Goal: Task Accomplishment & Management: Use online tool/utility

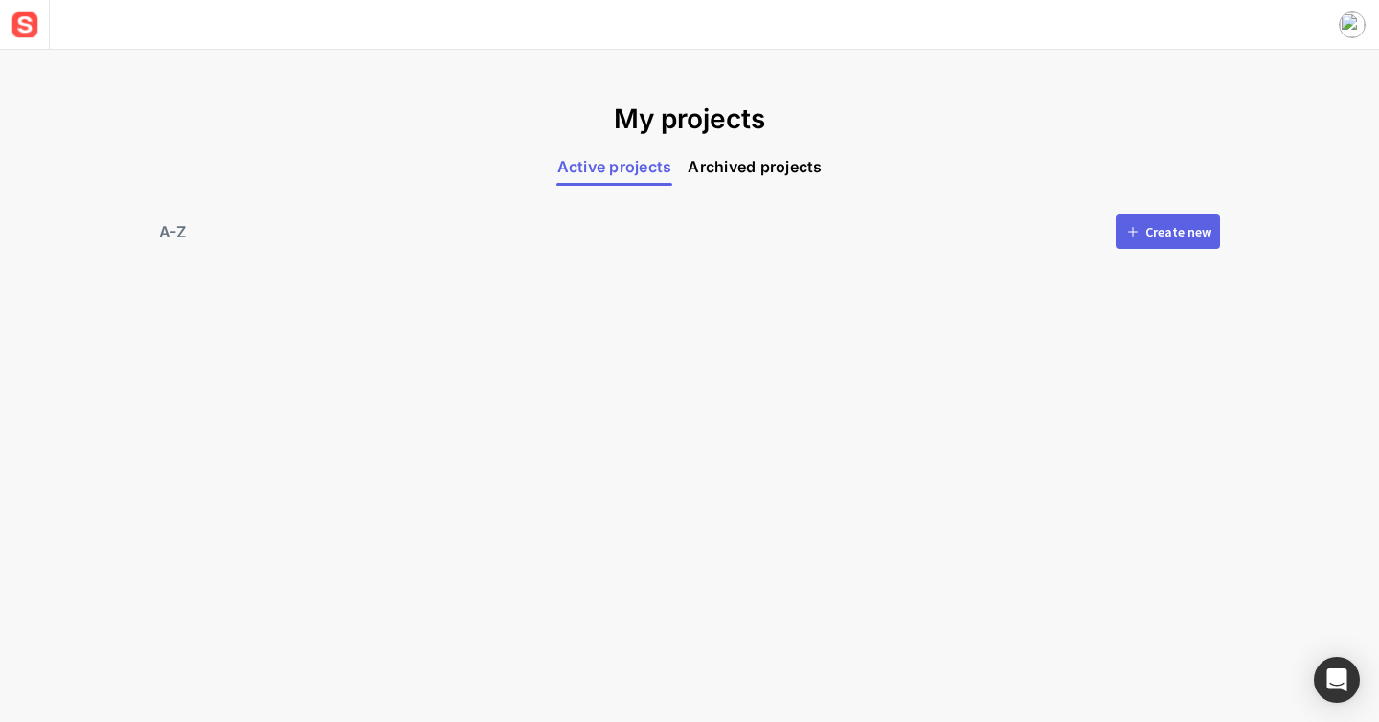
click at [1172, 225] on div "Create new" at bounding box center [1179, 231] width 66 height 13
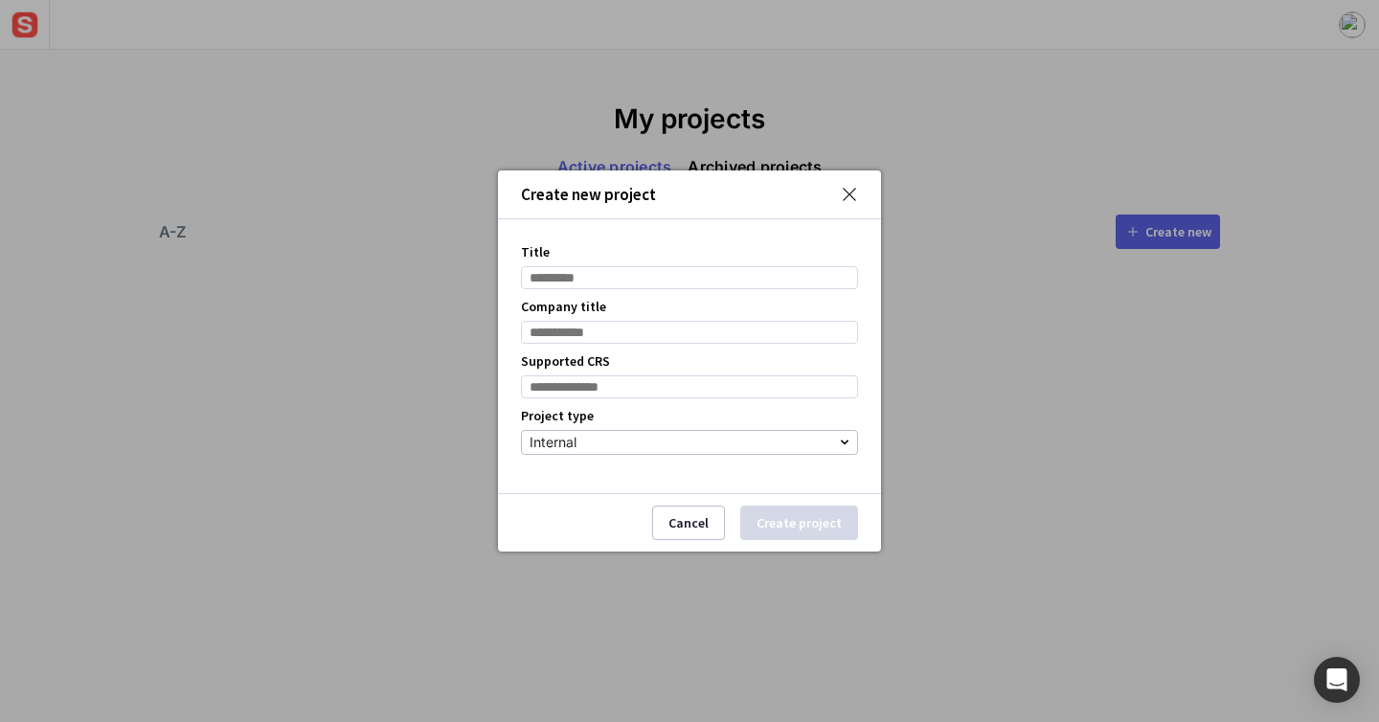
click at [787, 282] on input "Title" at bounding box center [689, 277] width 337 height 23
type input "****"
click at [748, 336] on input "Company title" at bounding box center [689, 332] width 337 height 23
type input "******"
click at [729, 391] on input at bounding box center [689, 387] width 337 height 23
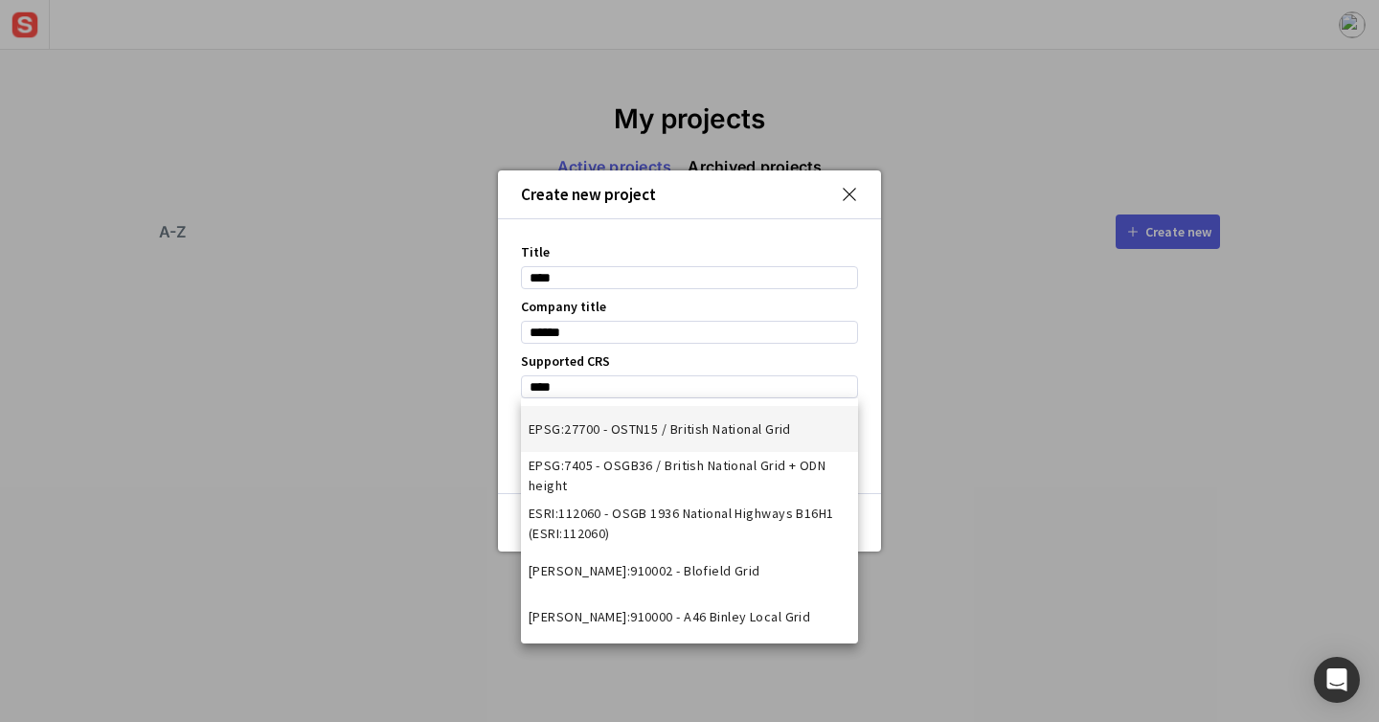
click at [759, 444] on mat-option "EPSG:27700 - OSTN15 / British National Grid" at bounding box center [689, 429] width 337 height 46
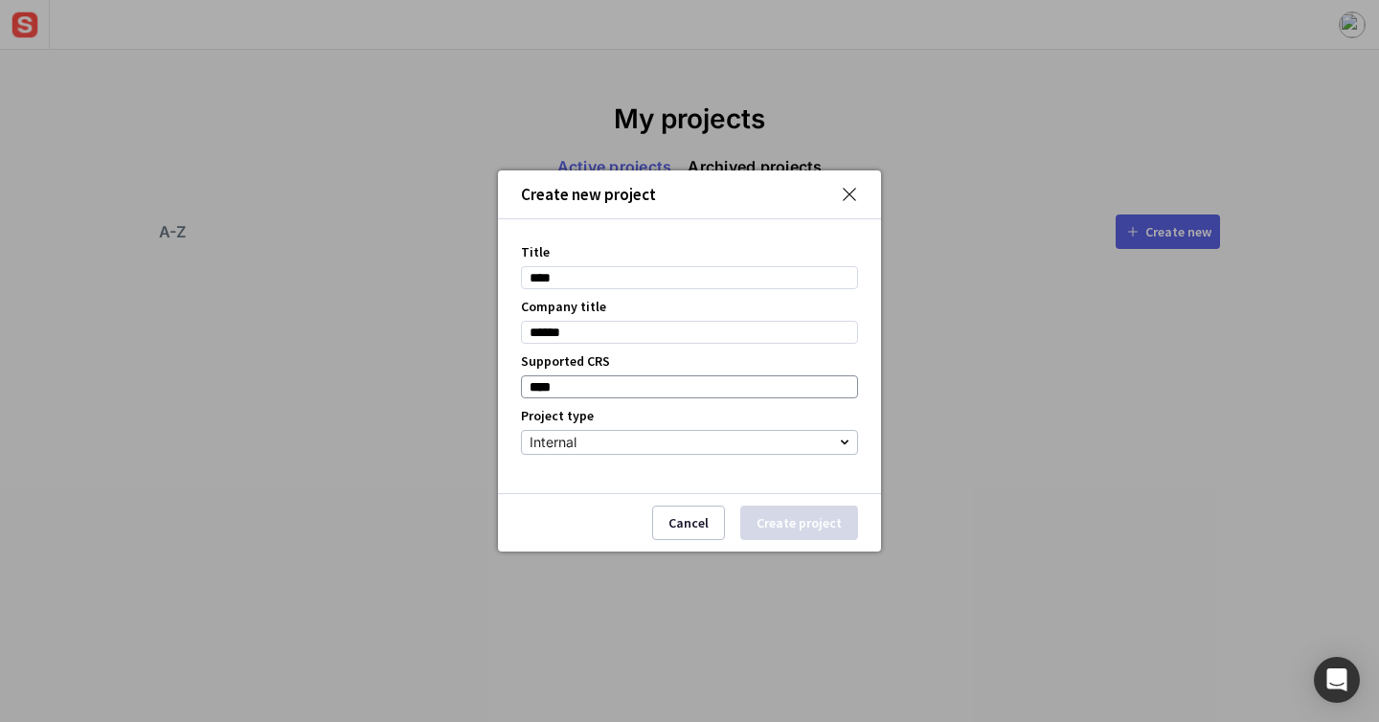
type input "**********"
click at [797, 515] on button "Create project" at bounding box center [799, 523] width 118 height 34
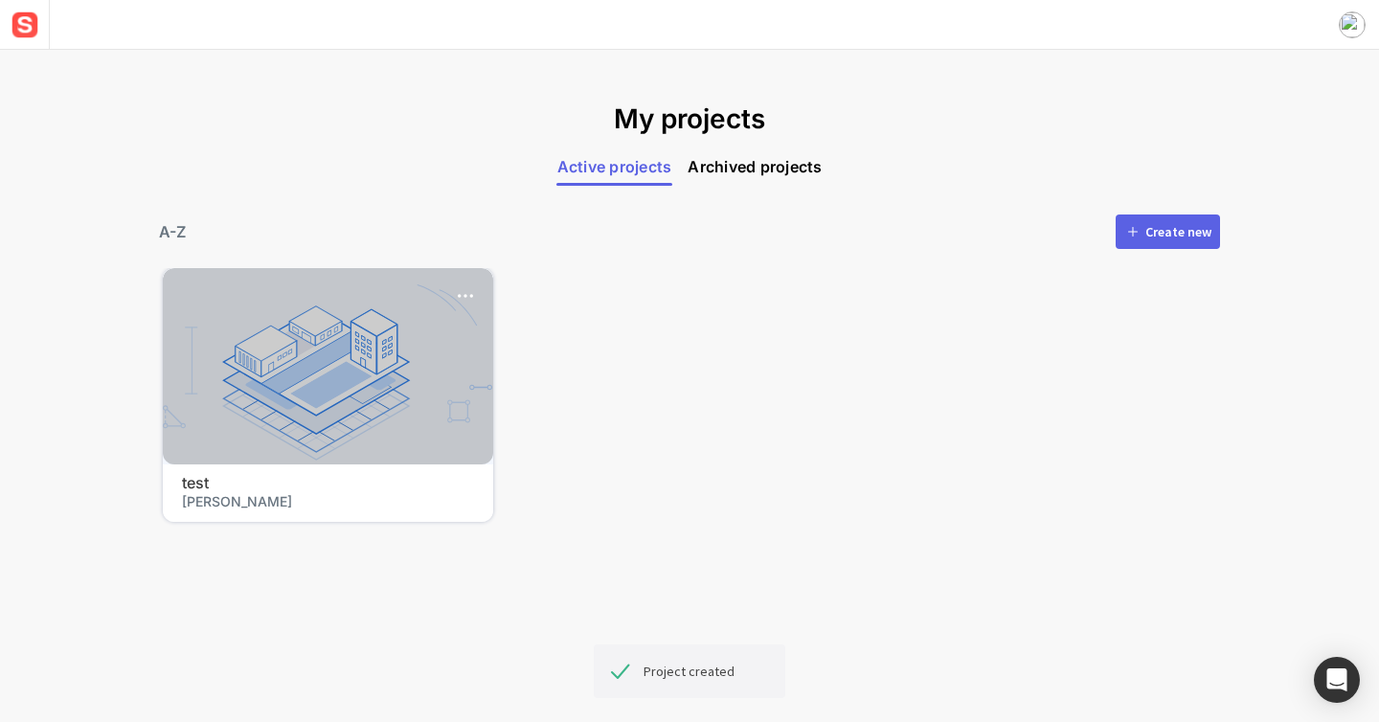
click at [384, 357] on div at bounding box center [328, 366] width 330 height 196
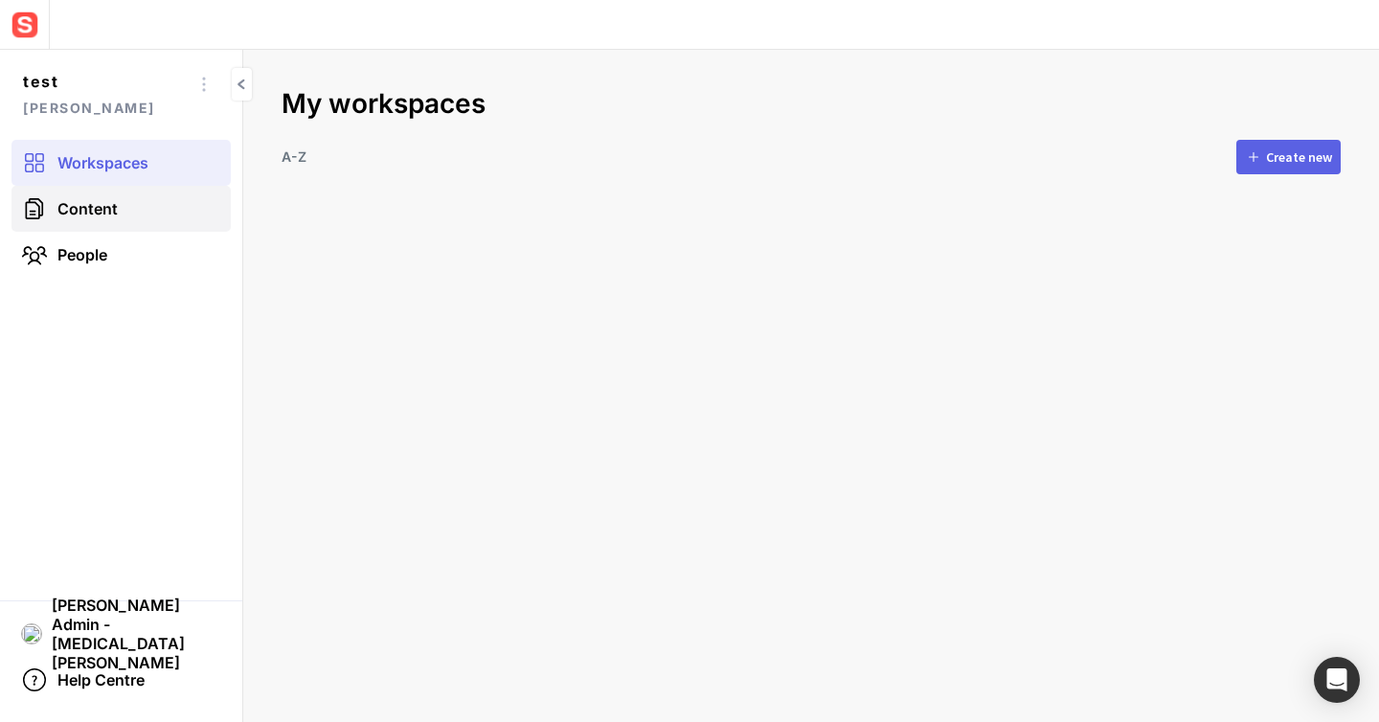
click at [84, 186] on link "Content" at bounding box center [120, 209] width 219 height 46
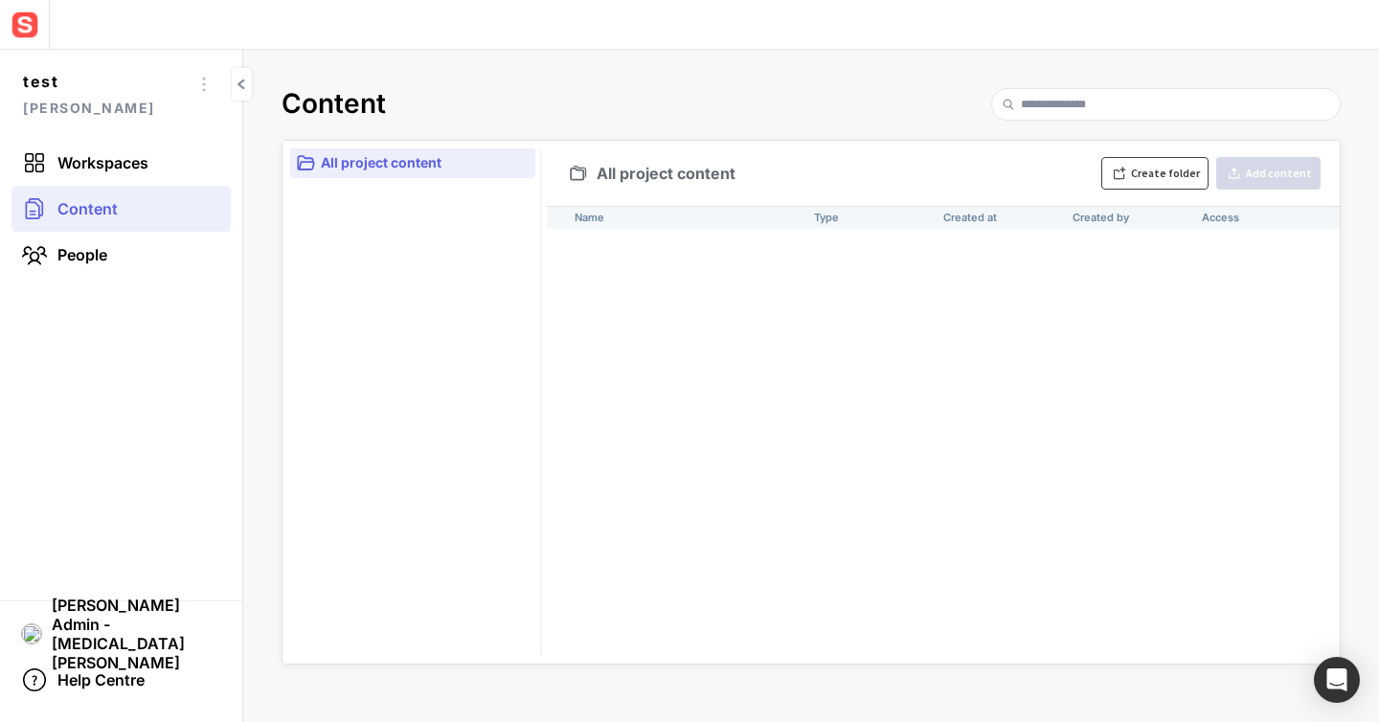
click at [1150, 157] on button "Create folder" at bounding box center [1155, 173] width 107 height 33
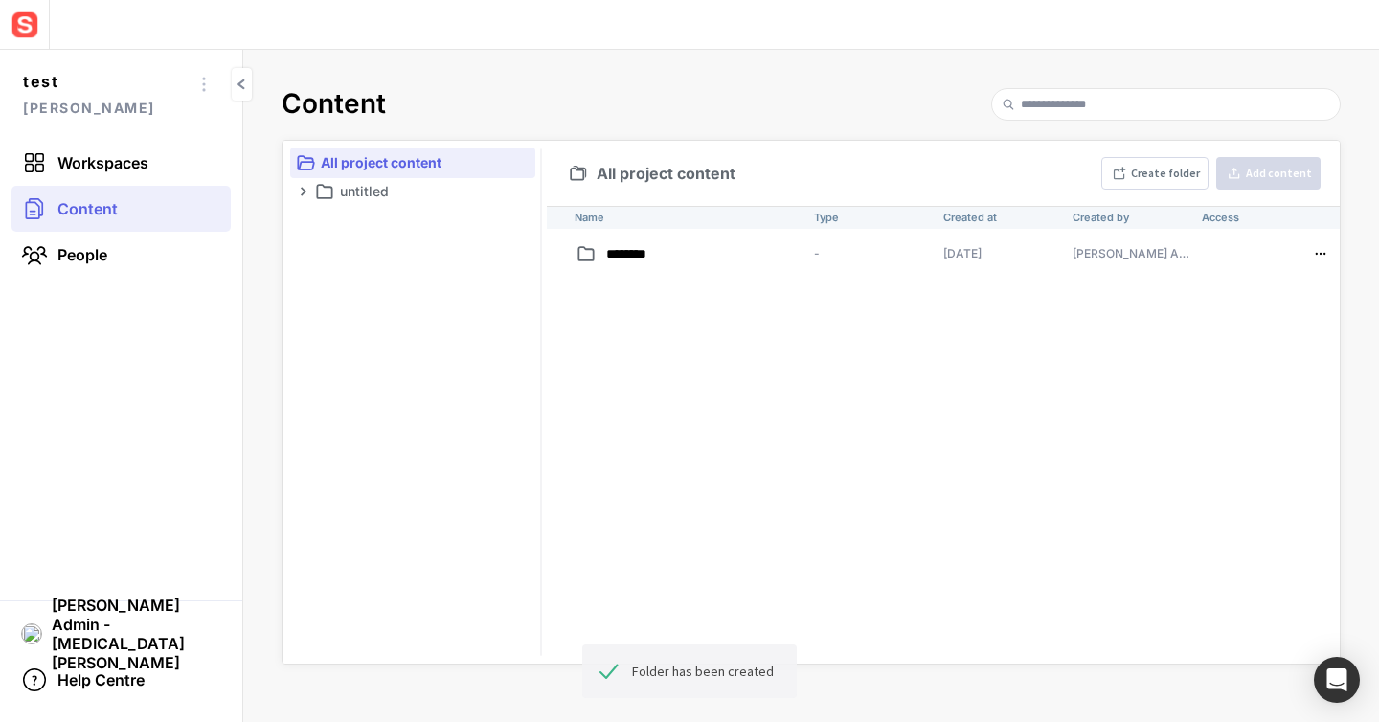
click at [922, 390] on div "Name Type Created at Created by Access ******** - [DATE] [PERSON_NAME] Admin - …" at bounding box center [943, 435] width 793 height 458
click at [721, 261] on p "untitled" at bounding box center [705, 254] width 201 height 20
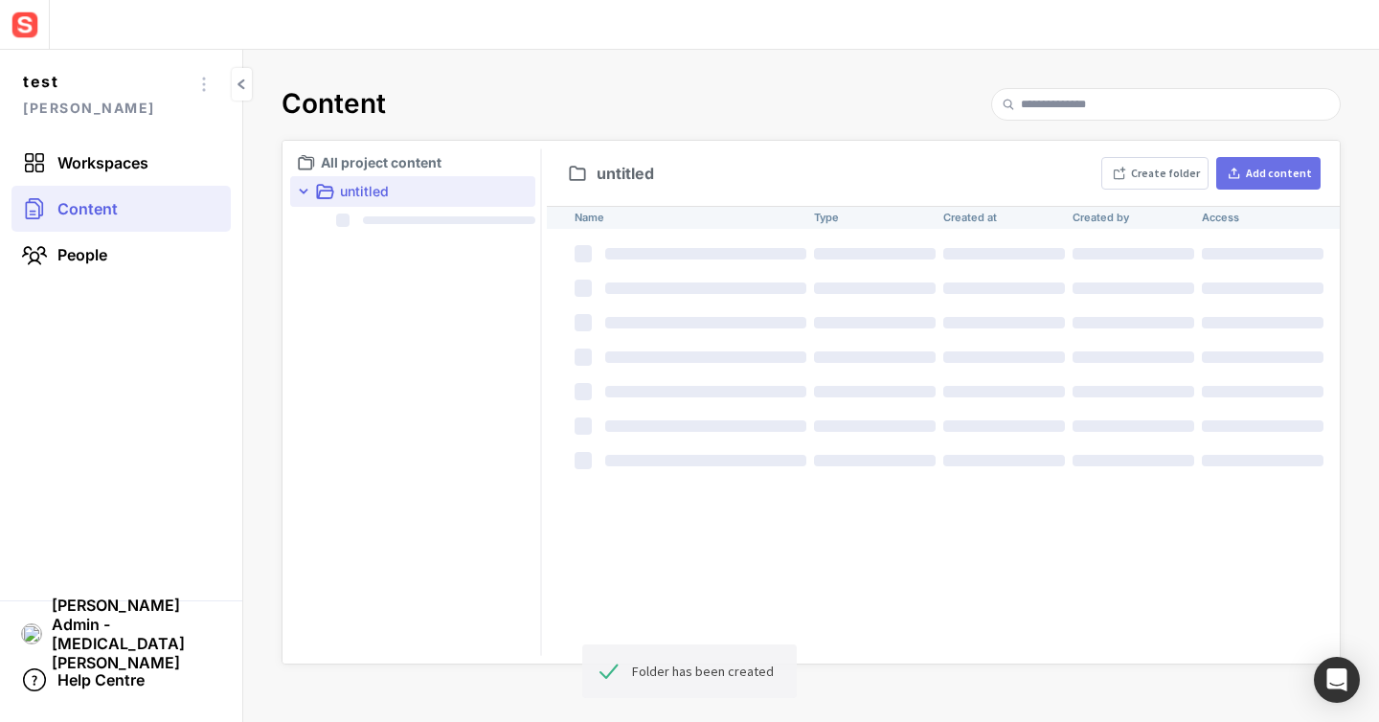
click at [1242, 175] on mapp-icon at bounding box center [1233, 173] width 17 height 15
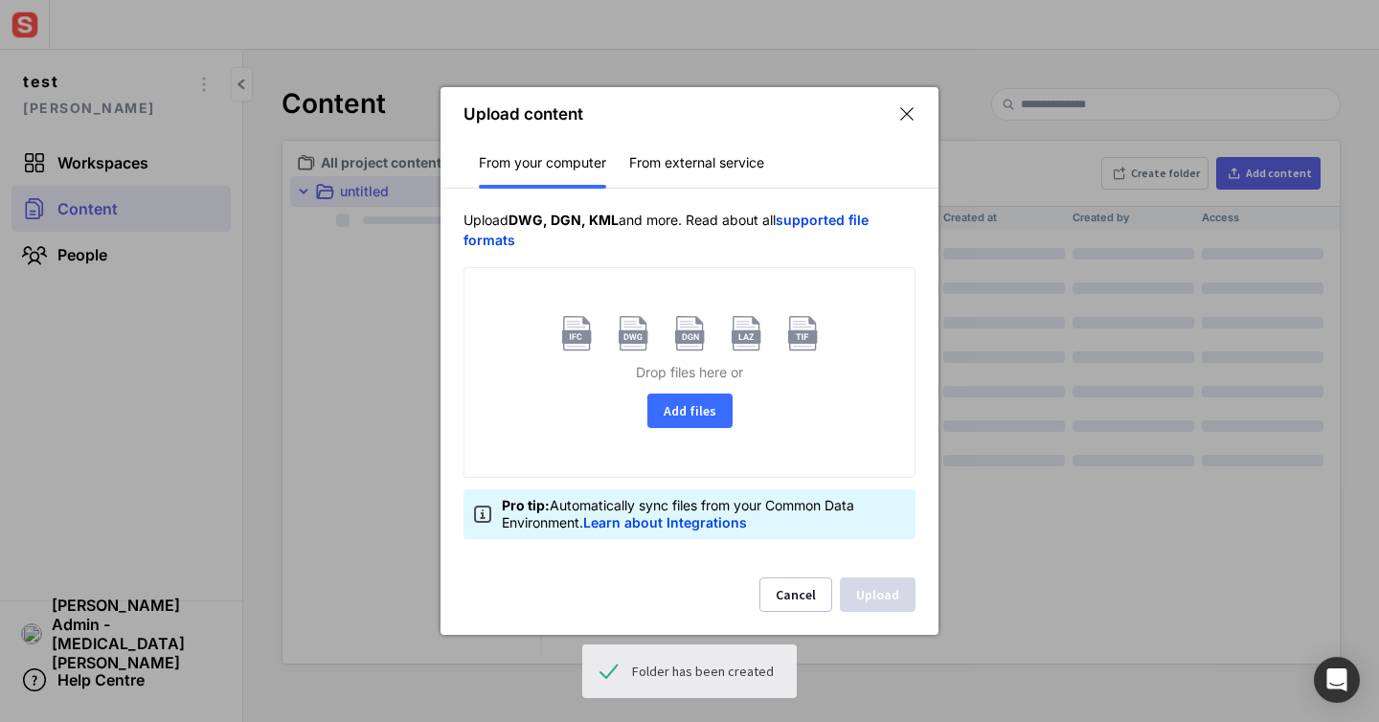
click at [688, 408] on button "Add files" at bounding box center [690, 411] width 85 height 34
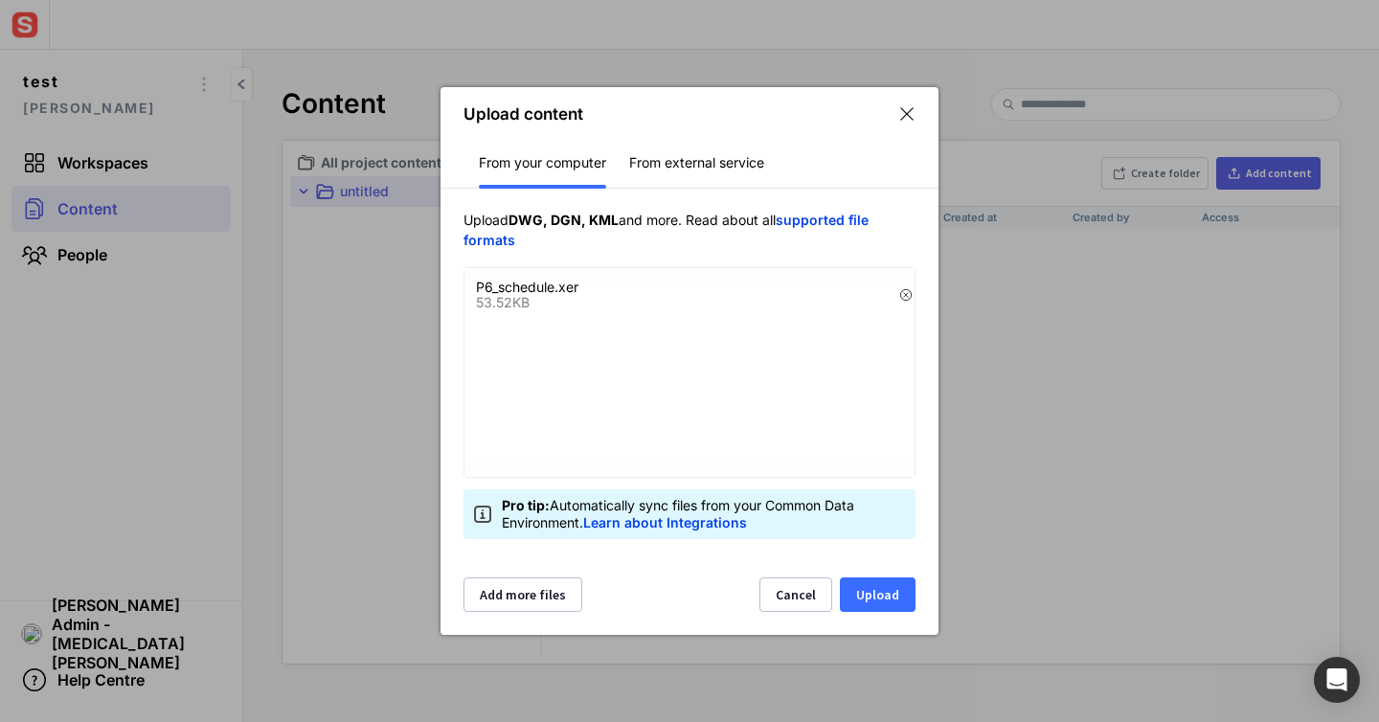
click at [874, 586] on button "Upload" at bounding box center [878, 595] width 76 height 34
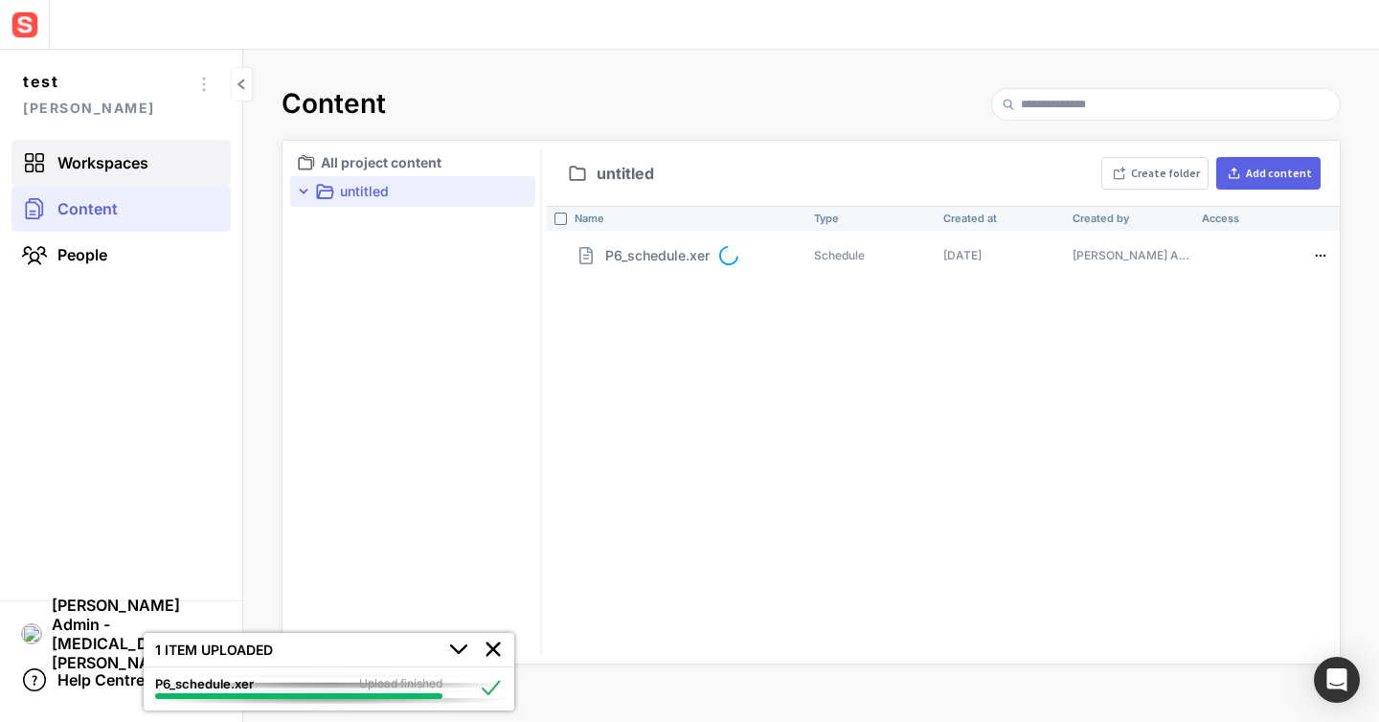
click at [105, 172] on link "Workspaces" at bounding box center [120, 163] width 219 height 46
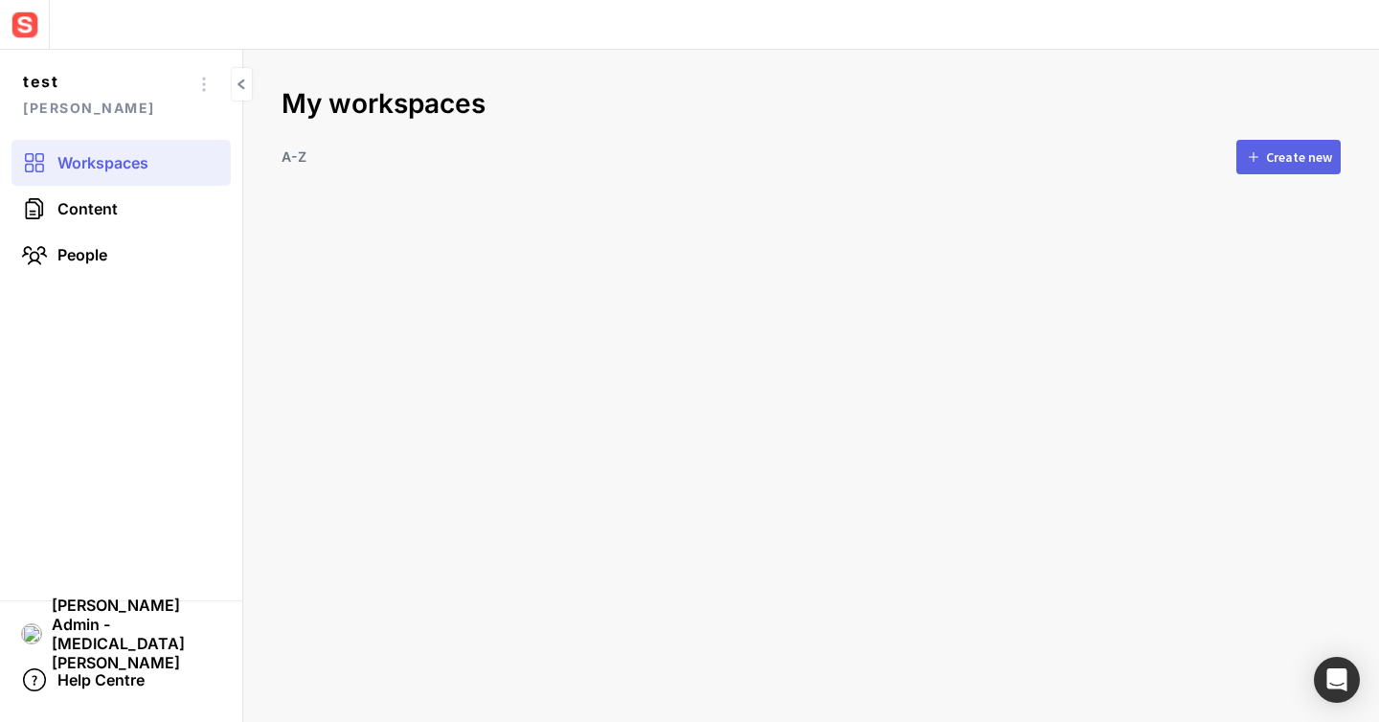
click at [1277, 170] on button "Create new" at bounding box center [1289, 157] width 104 height 34
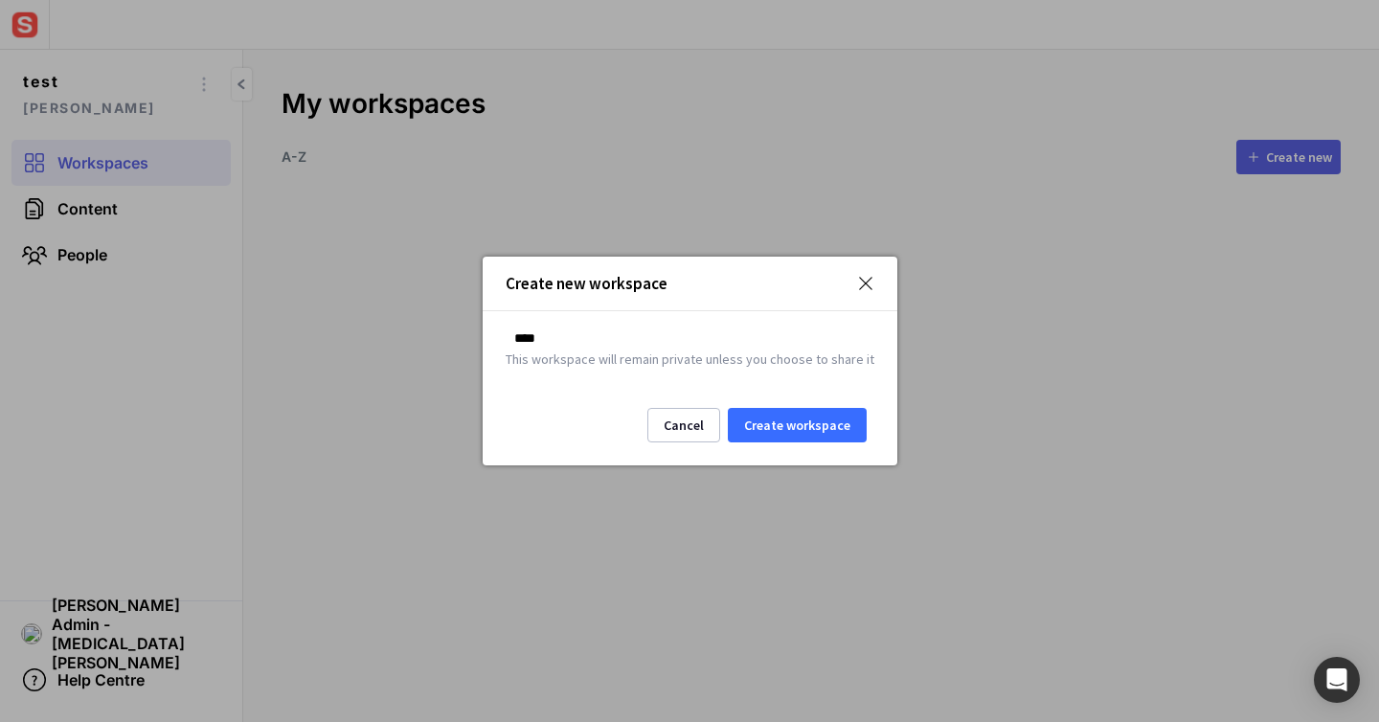
type input "****"
click at [763, 424] on button "Create workspace" at bounding box center [797, 425] width 139 height 34
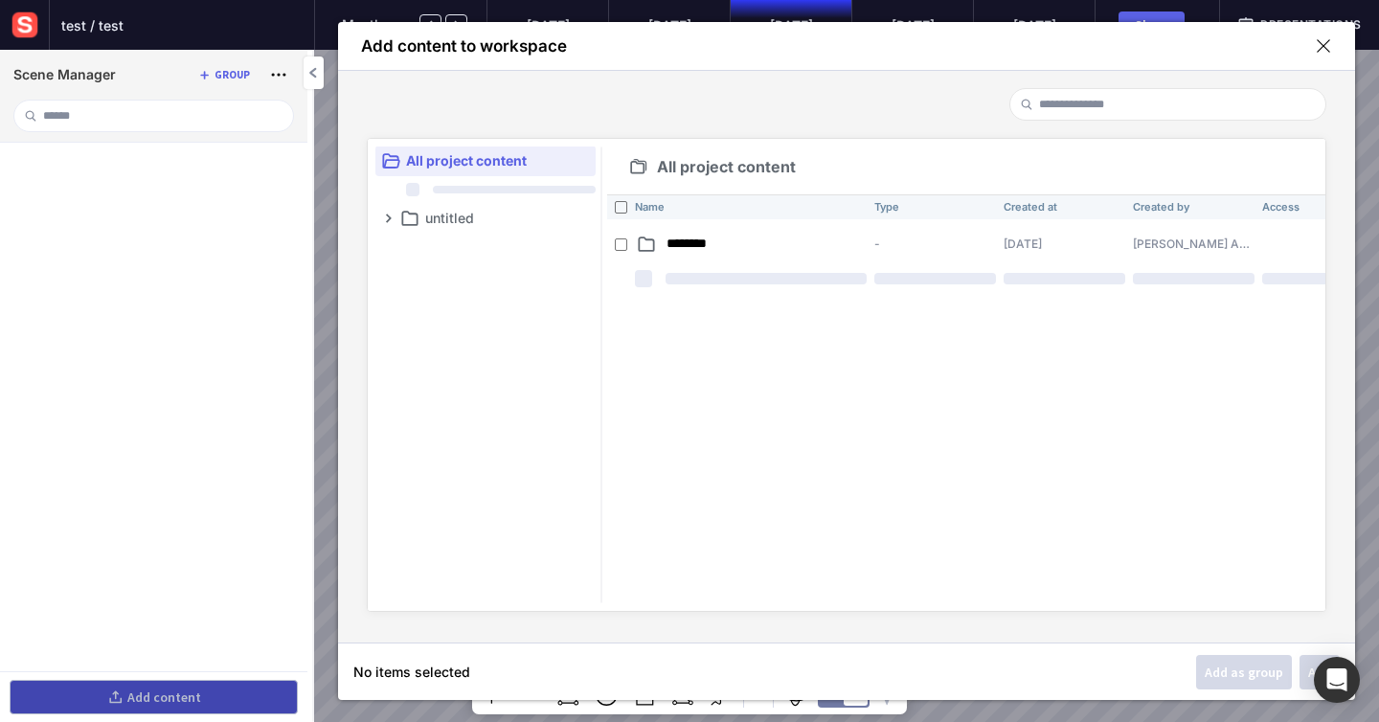
click at [641, 320] on div "Name Type Created at Created by Access ******** - [DATE] [PERSON_NAME] Admin - …" at bounding box center [966, 402] width 718 height 417
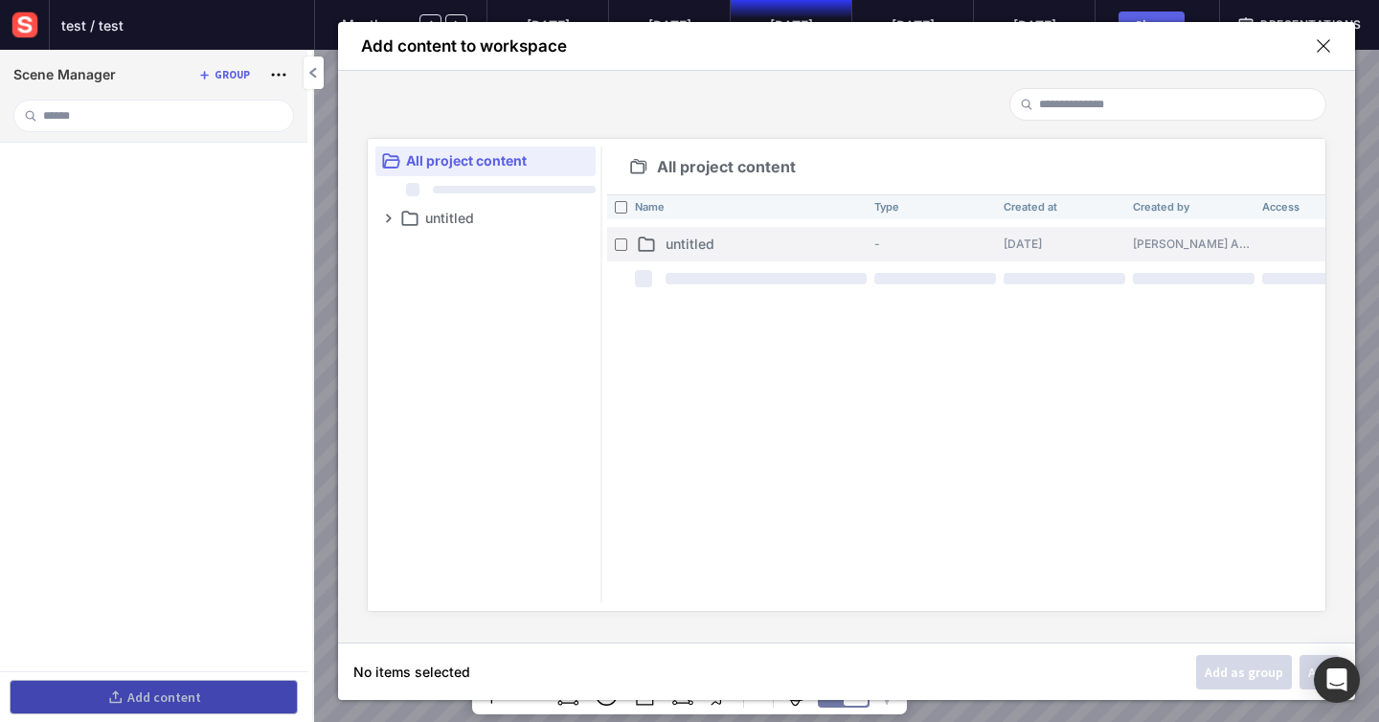
click at [668, 252] on p "untitled" at bounding box center [766, 244] width 201 height 20
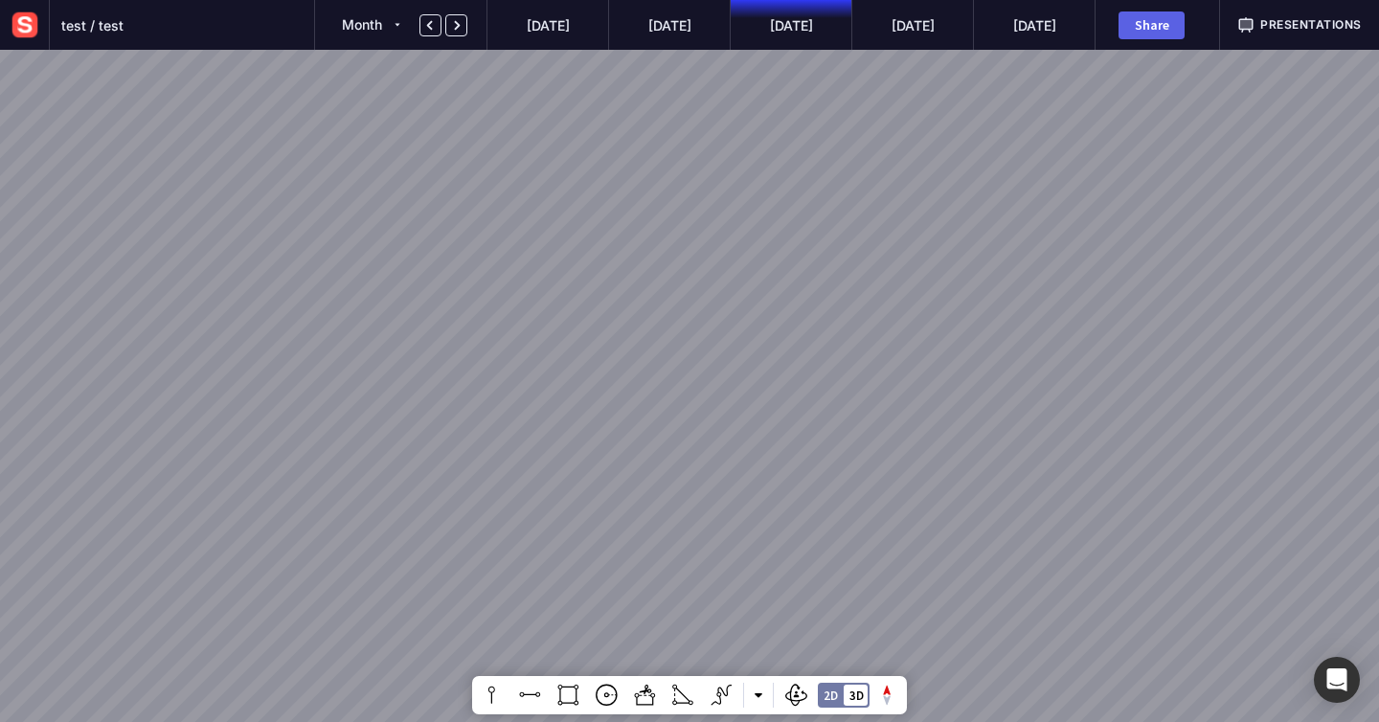
click at [406, 207] on div at bounding box center [689, 361] width 1379 height 722
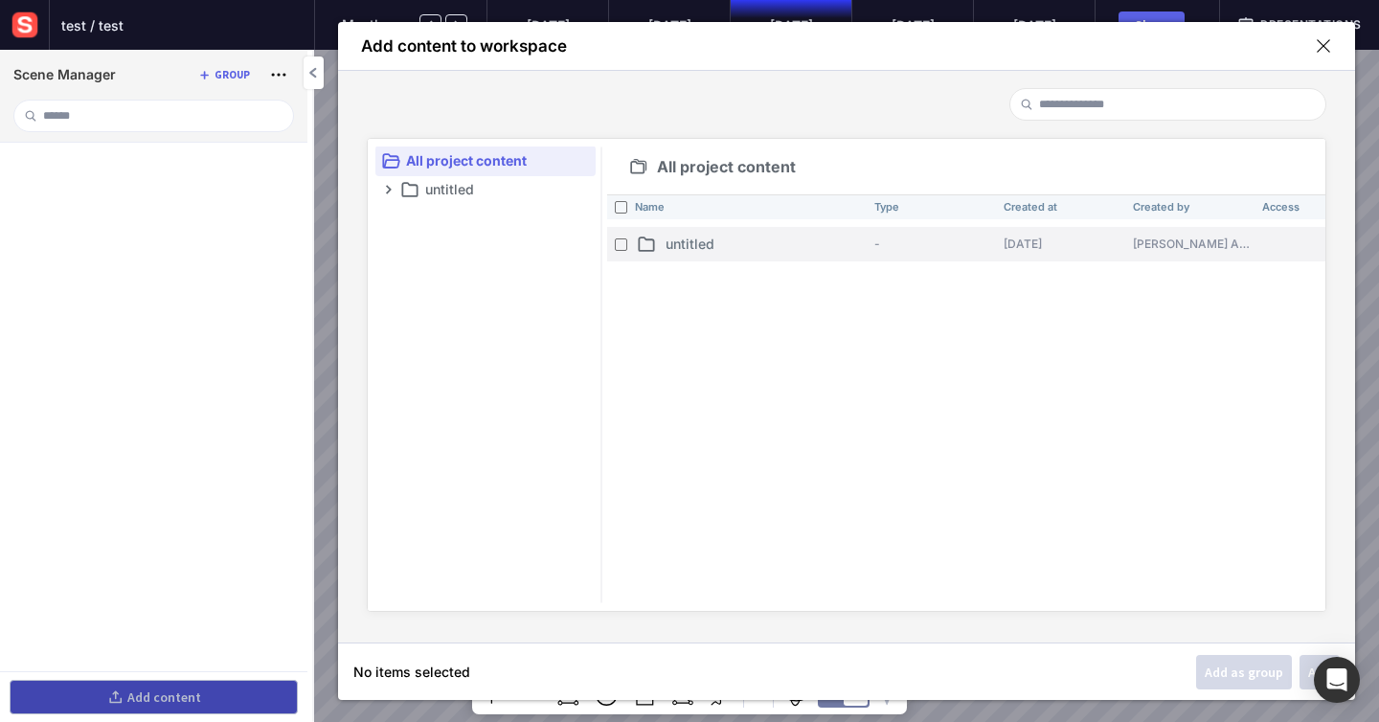
click at [649, 244] on mapp-icon at bounding box center [646, 244] width 23 height 23
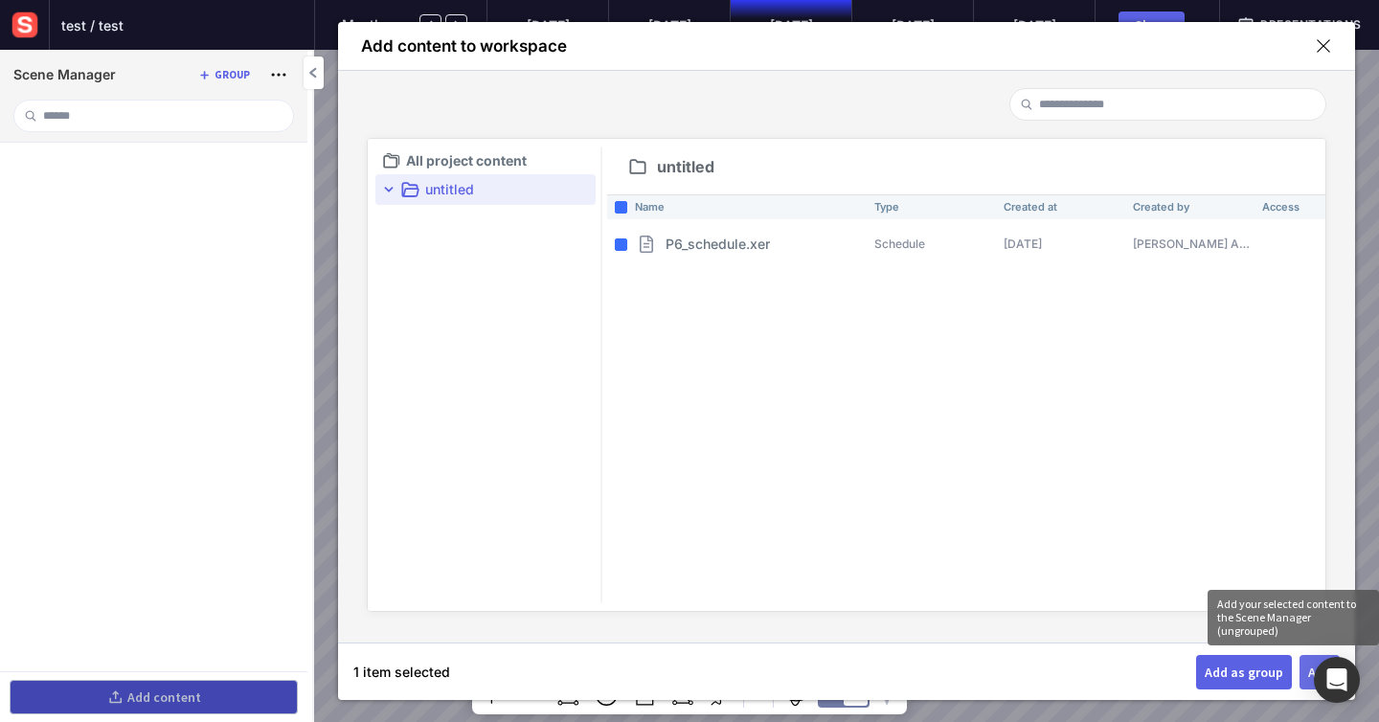
click at [1307, 667] on button "Add" at bounding box center [1320, 672] width 40 height 34
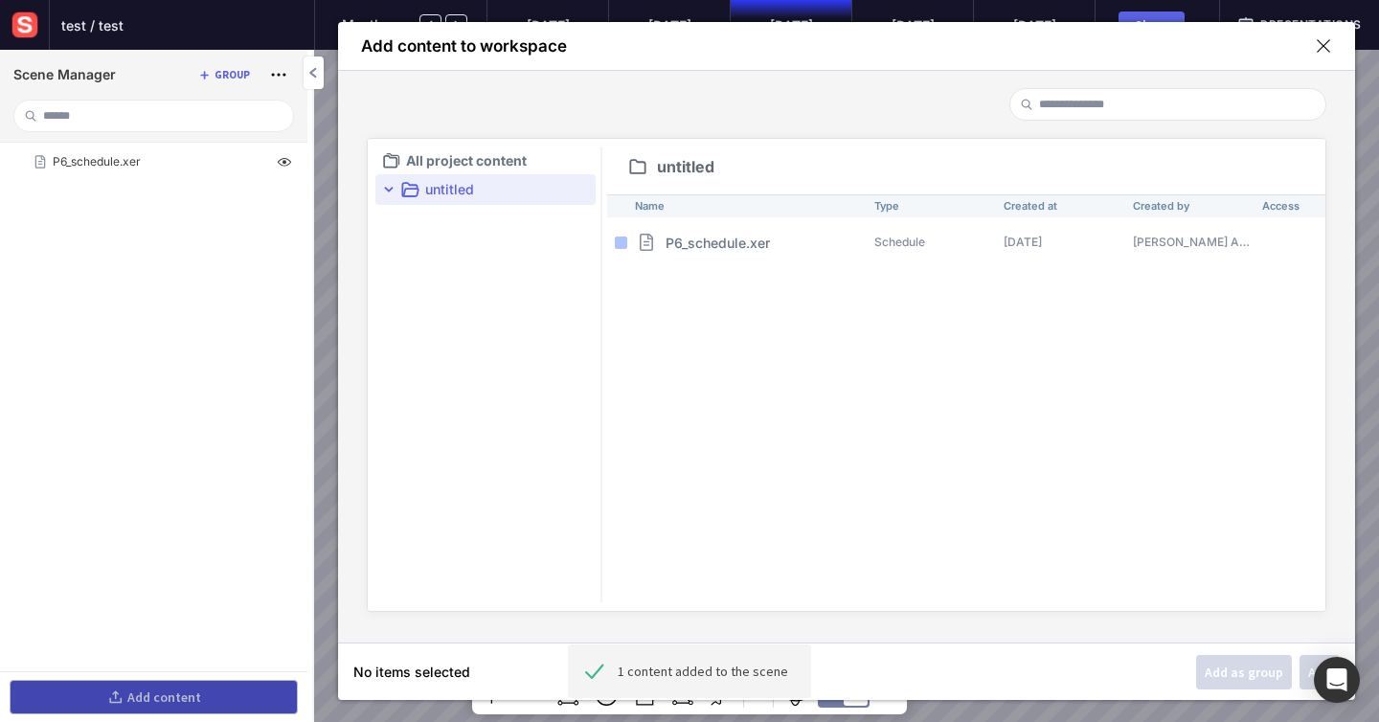
click at [1317, 47] on mapp-icon at bounding box center [1323, 45] width 17 height 17
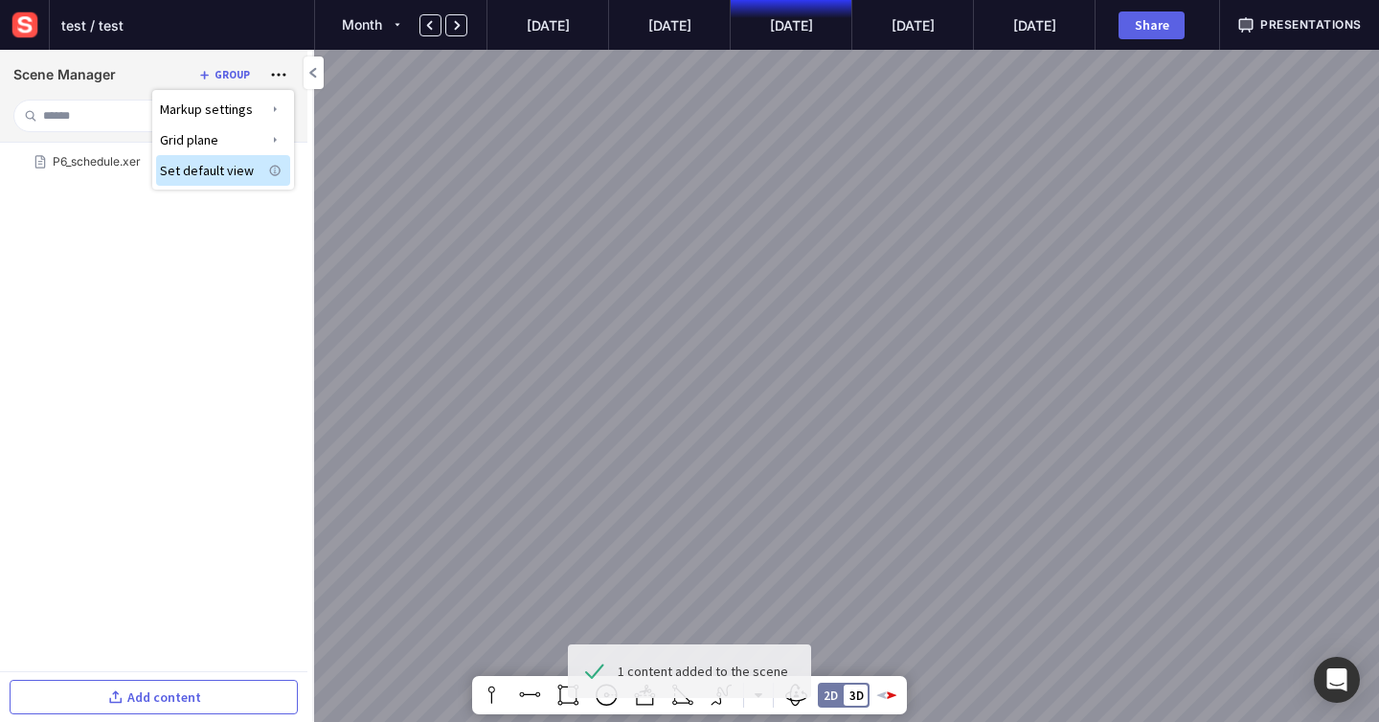
click at [130, 262] on div at bounding box center [689, 361] width 1379 height 722
click at [228, 158] on mapp-icon at bounding box center [234, 161] width 23 height 23
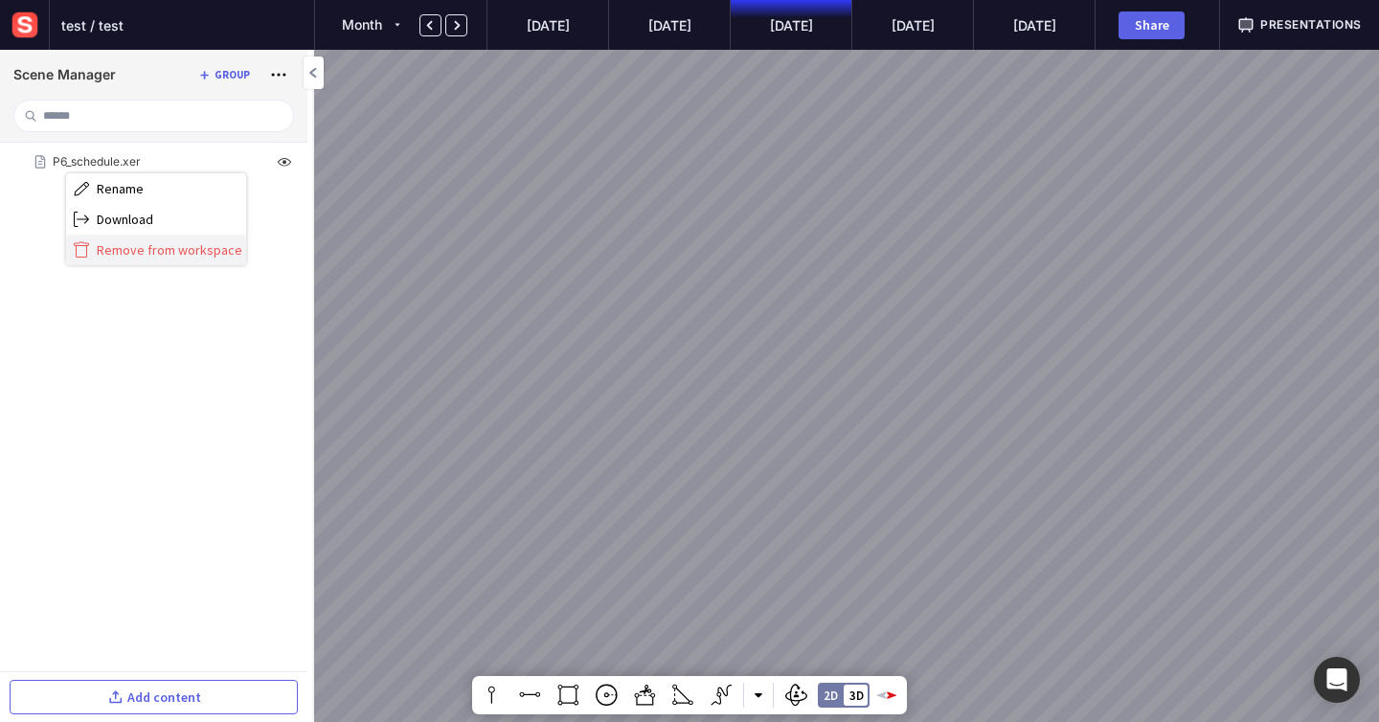
click at [195, 258] on span "Remove from workspace" at bounding box center [170, 249] width 146 height 17
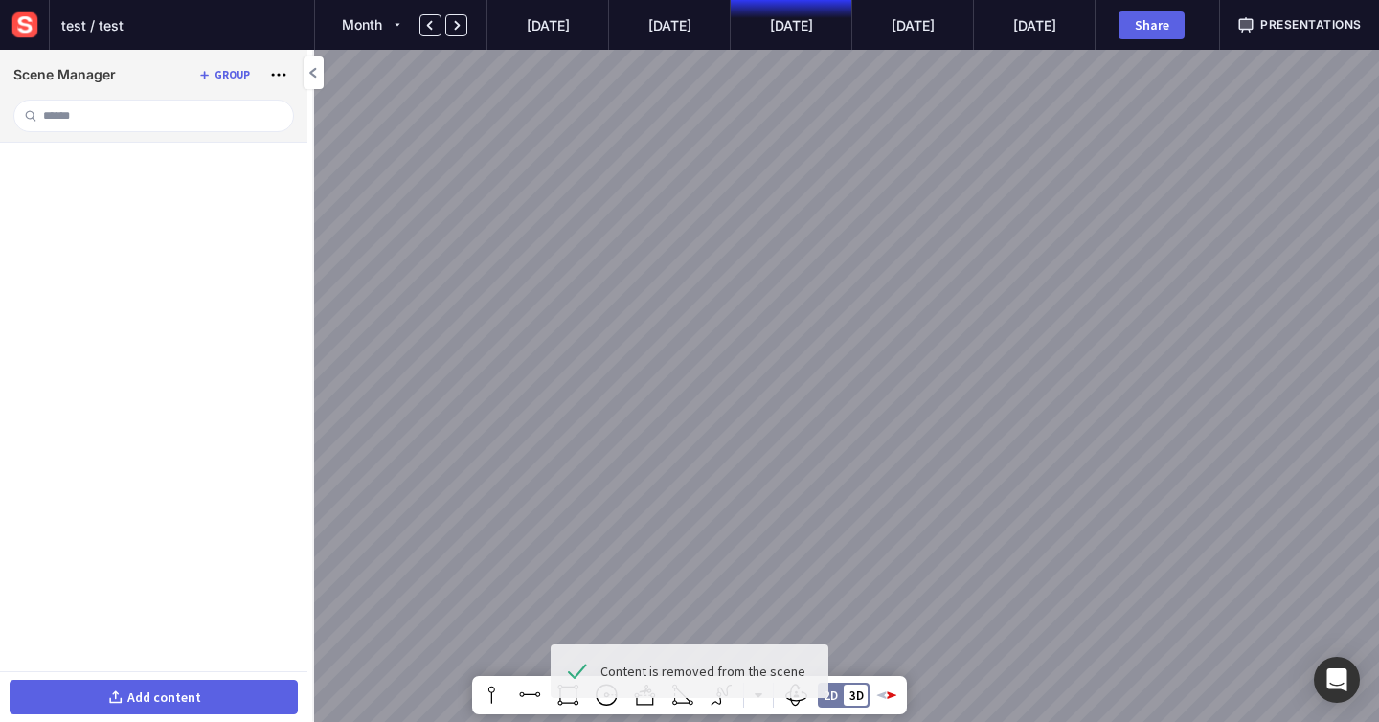
click at [208, 697] on button "Add content" at bounding box center [154, 697] width 288 height 34
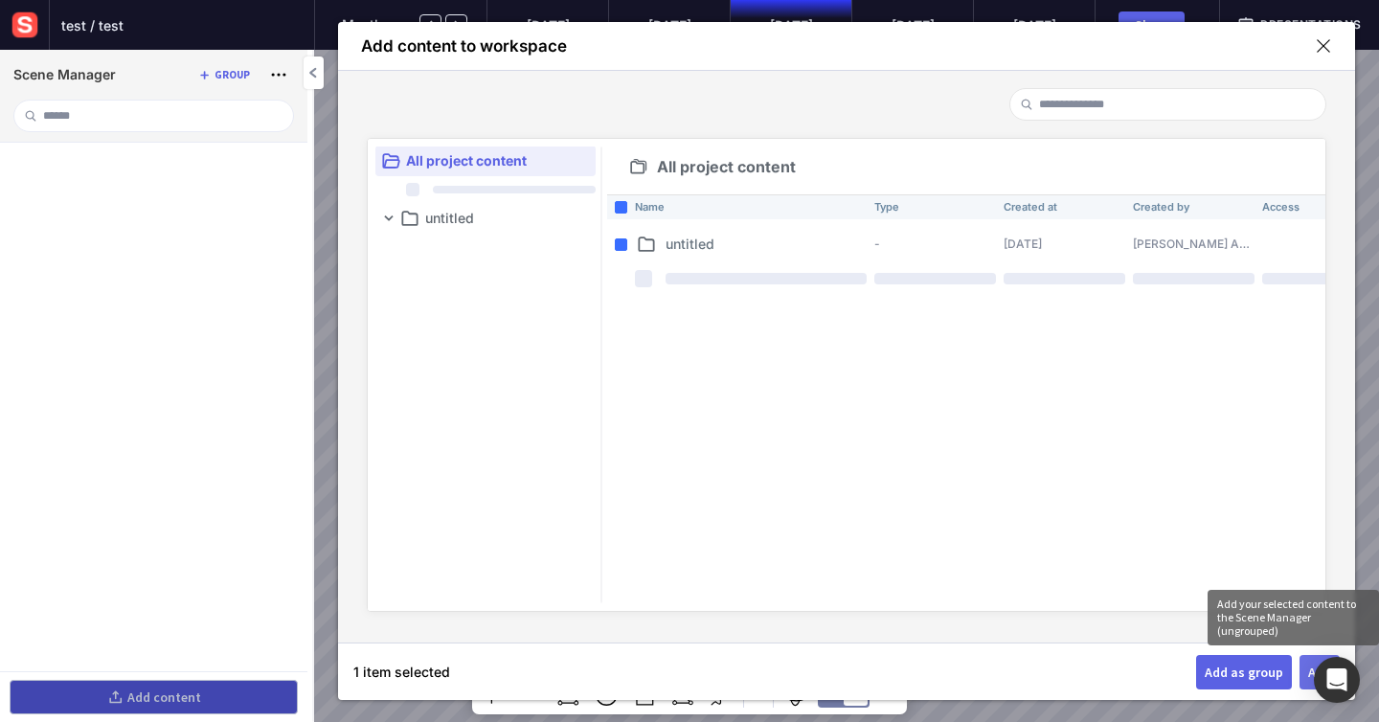
click at [1305, 663] on button "Add" at bounding box center [1320, 672] width 40 height 34
click at [1306, 686] on button "Add" at bounding box center [1320, 672] width 40 height 34
click at [1304, 667] on button "Add" at bounding box center [1320, 672] width 40 height 34
click at [1258, 678] on div "Add as group" at bounding box center [1244, 672] width 79 height 13
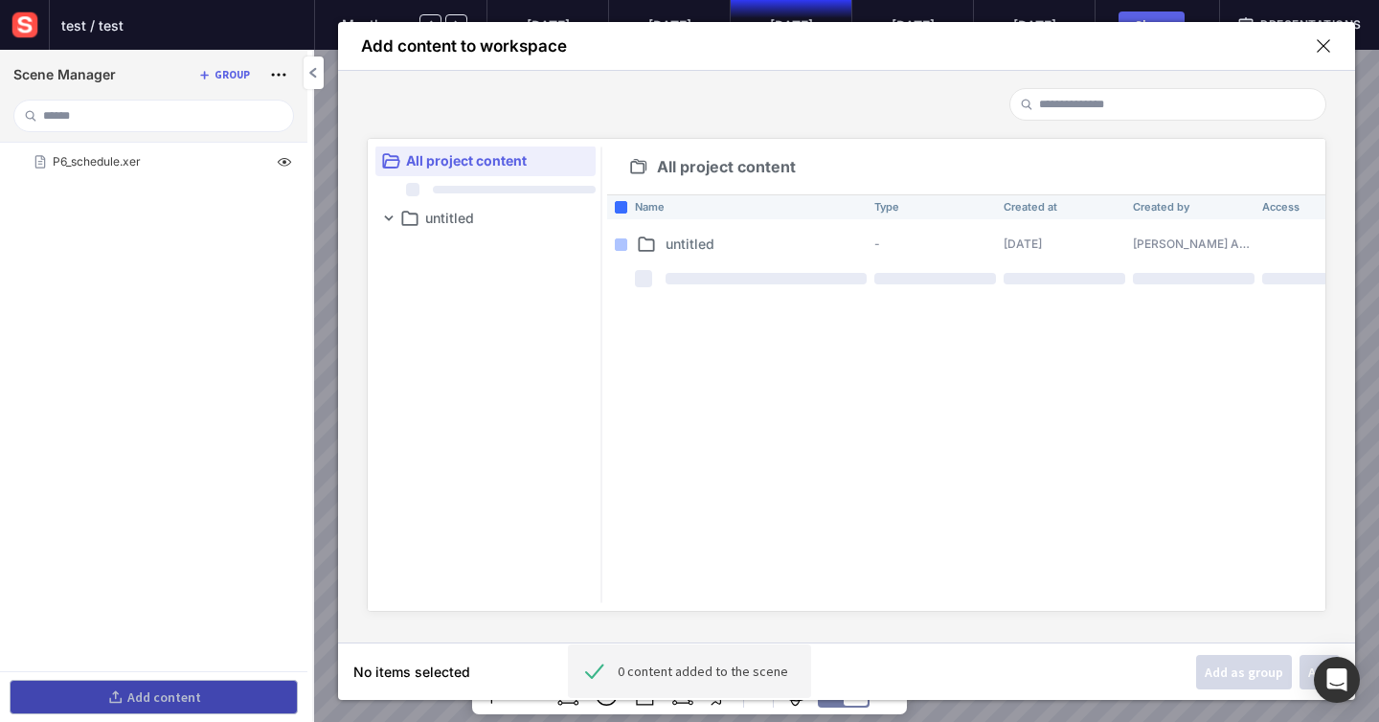
click at [1321, 47] on mapp-icon at bounding box center [1323, 45] width 17 height 17
